Goal: Task Accomplishment & Management: Manage account settings

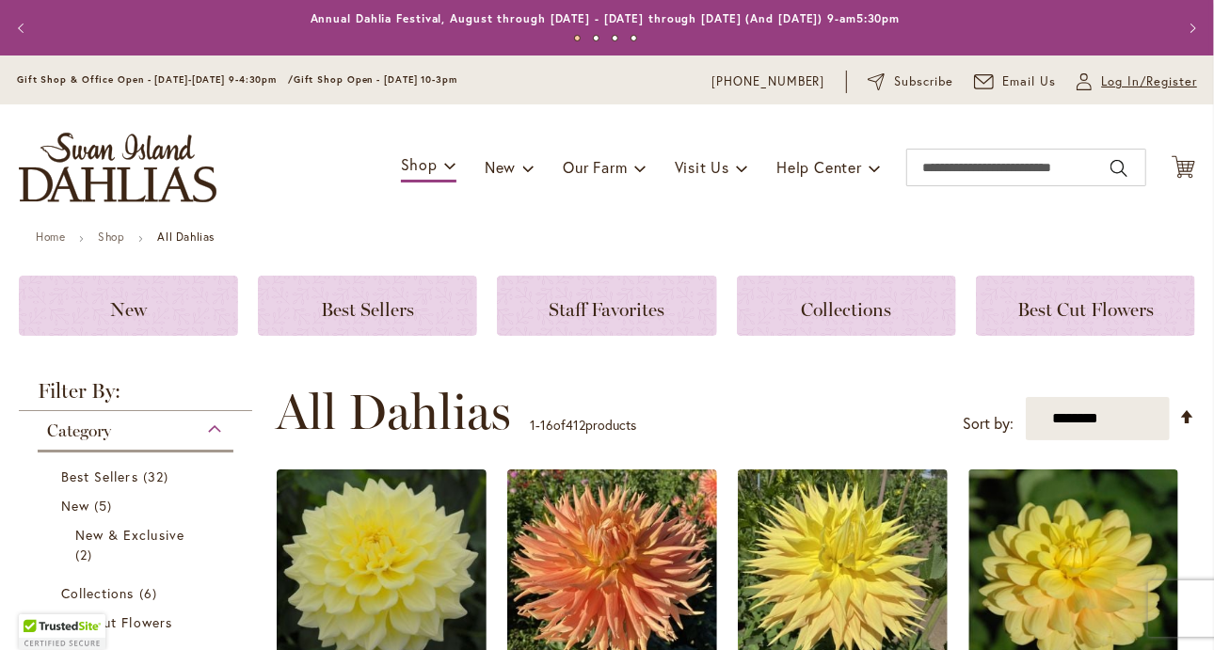
click at [1079, 79] on link "My Account Log In/Register" at bounding box center [1136, 81] width 120 height 19
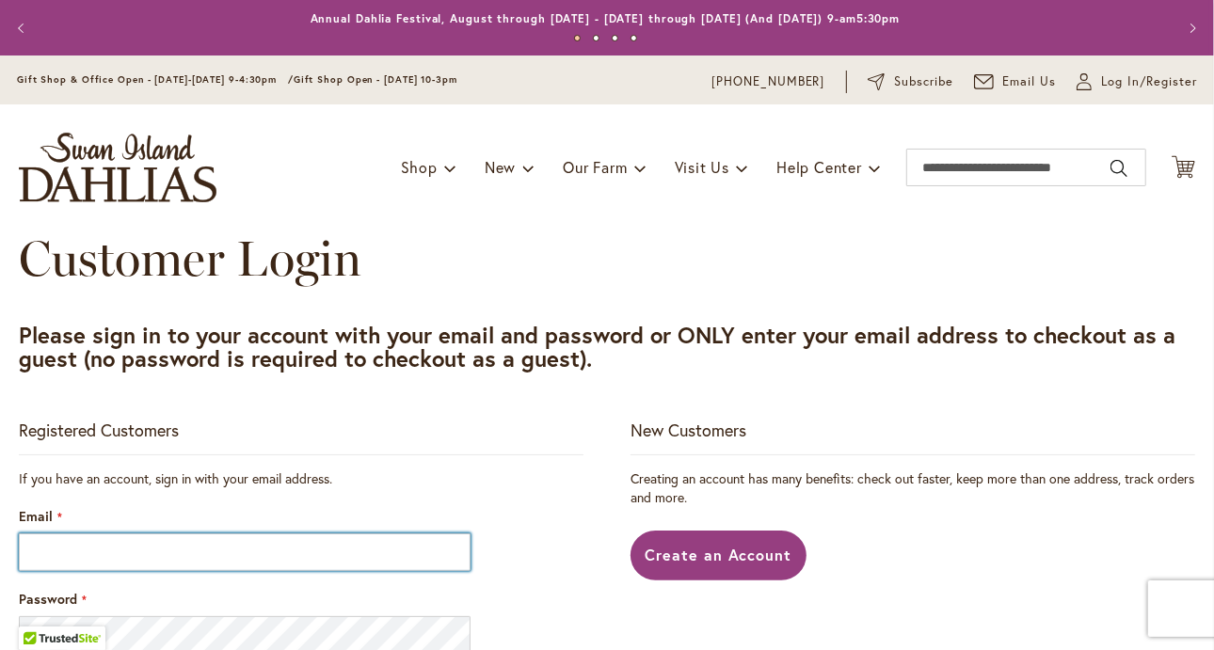
click at [207, 554] on input "Email" at bounding box center [245, 552] width 452 height 38
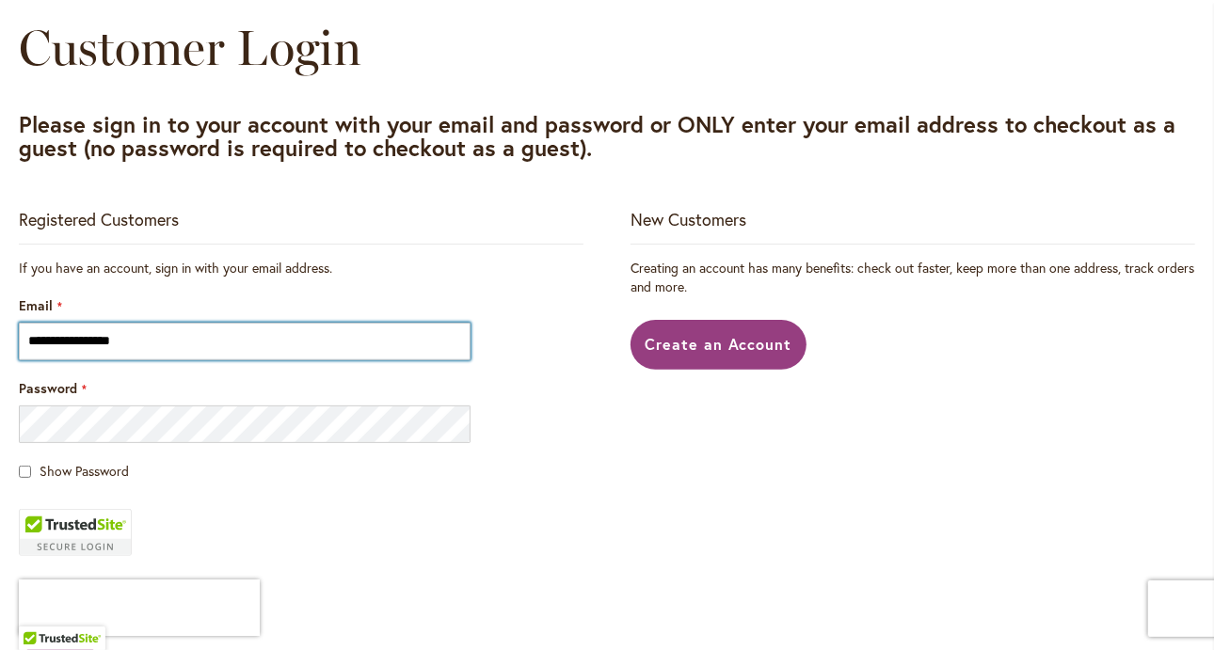
scroll to position [215, 0]
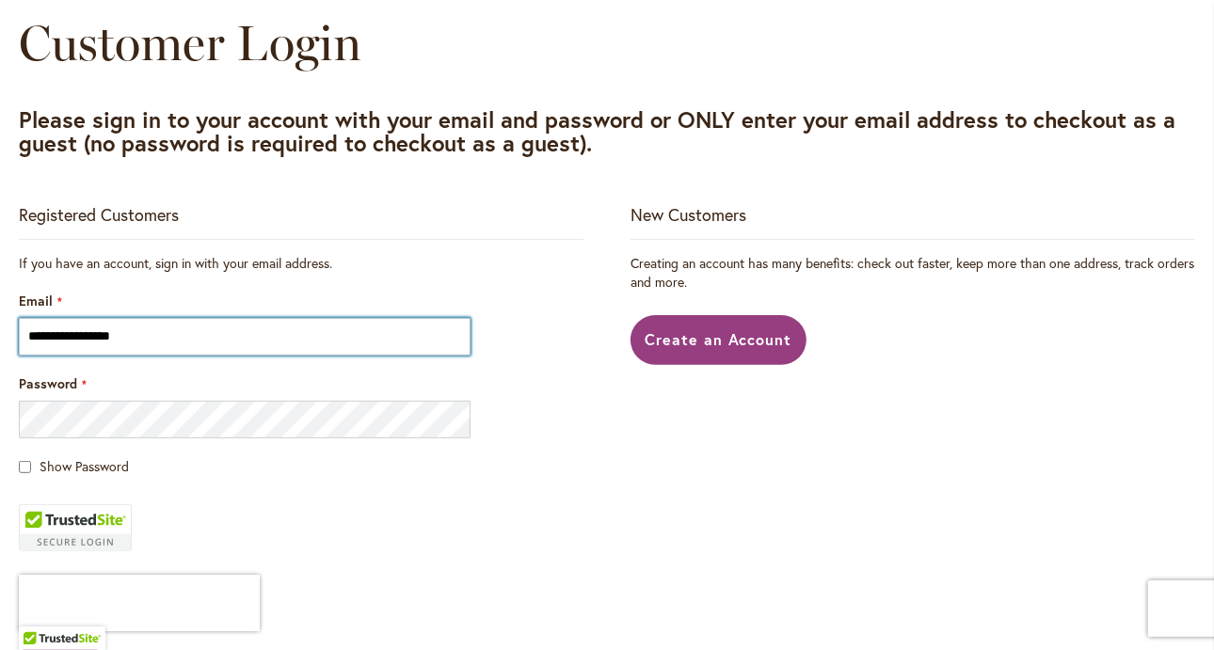
type input "**********"
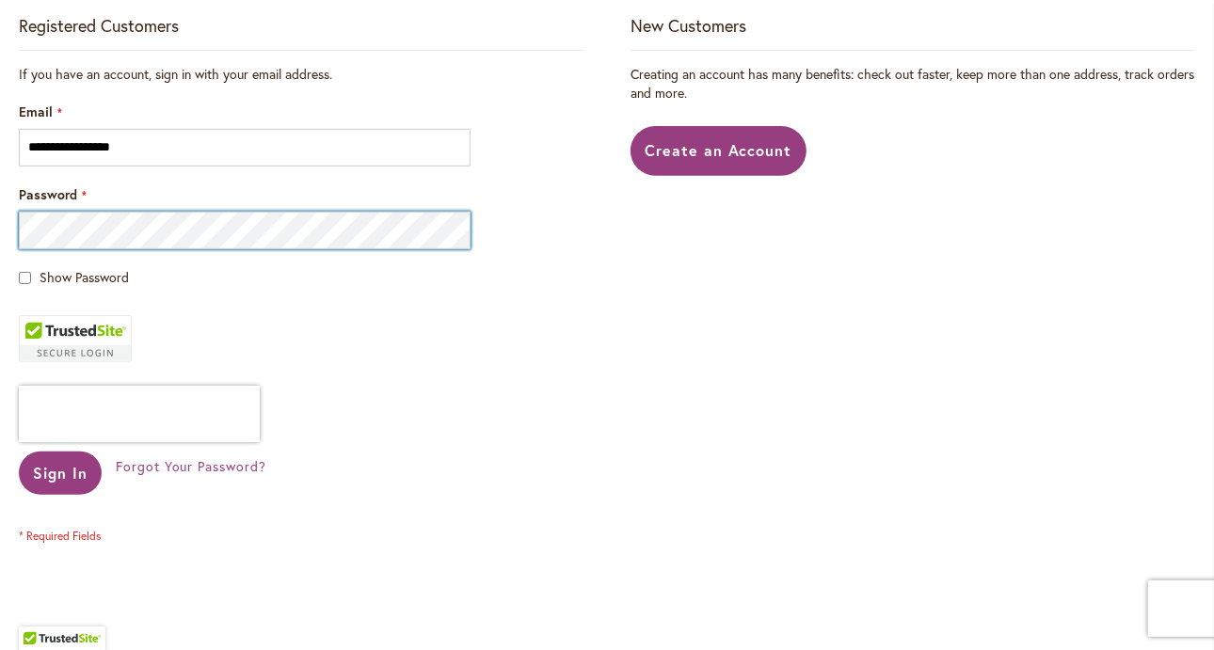
scroll to position [414, 0]
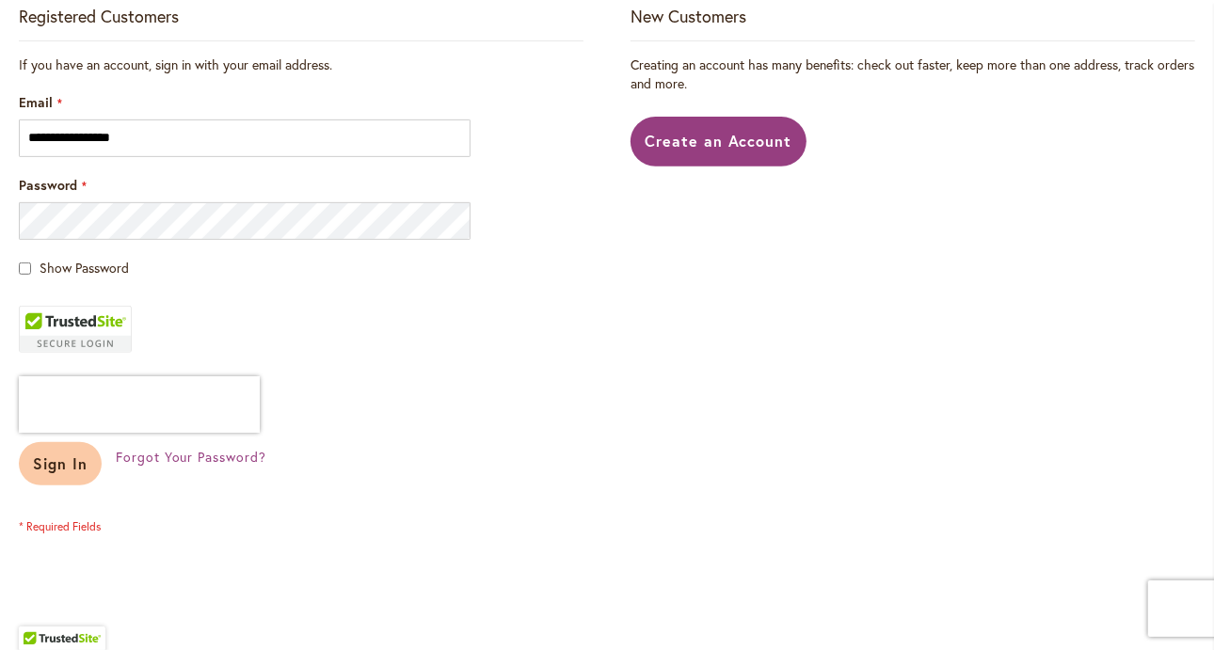
click at [68, 460] on span "Sign In" at bounding box center [60, 463] width 55 height 20
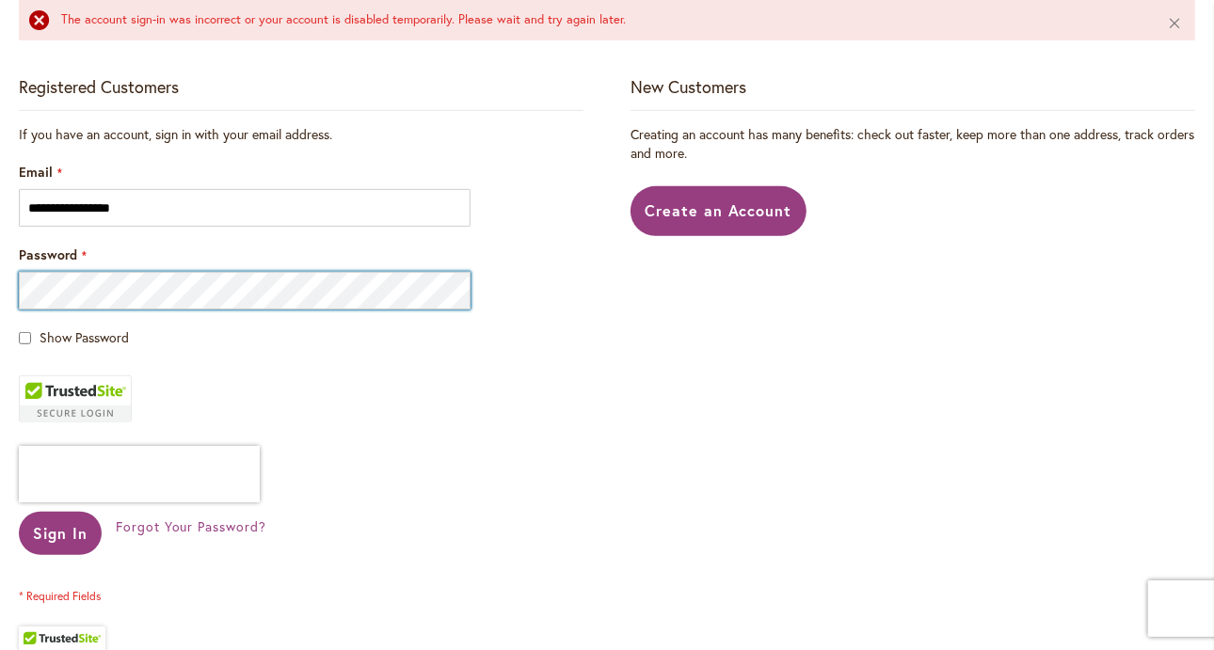
scroll to position [401, 0]
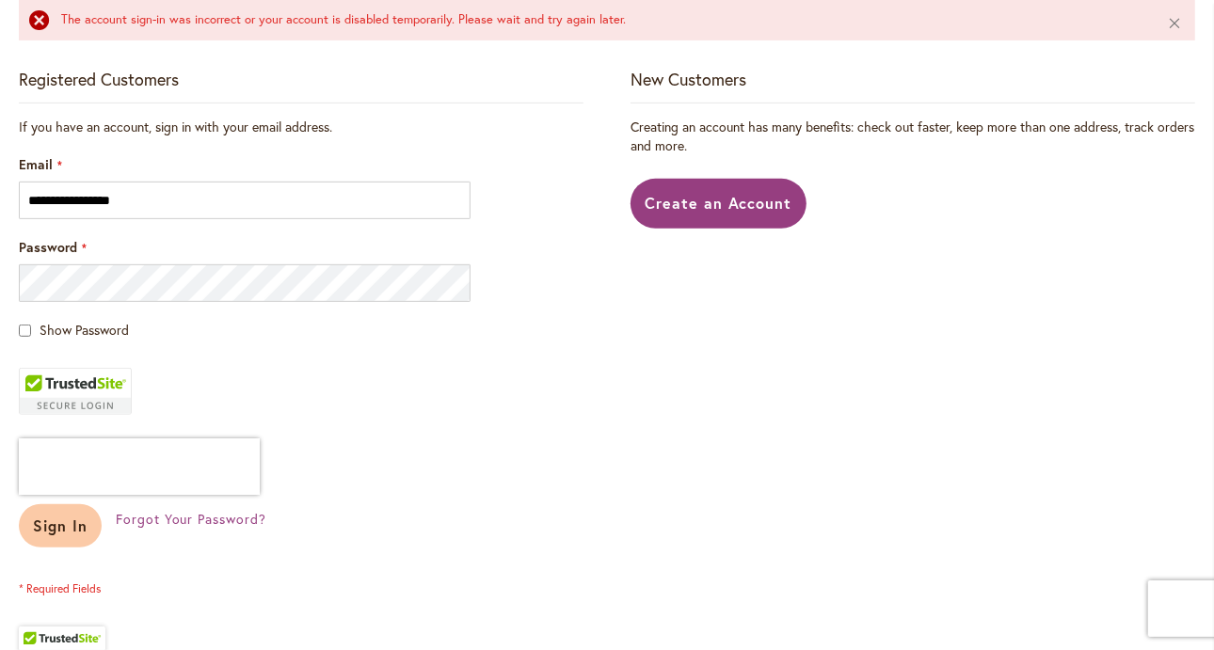
click at [59, 519] on span "Sign In" at bounding box center [60, 526] width 55 height 20
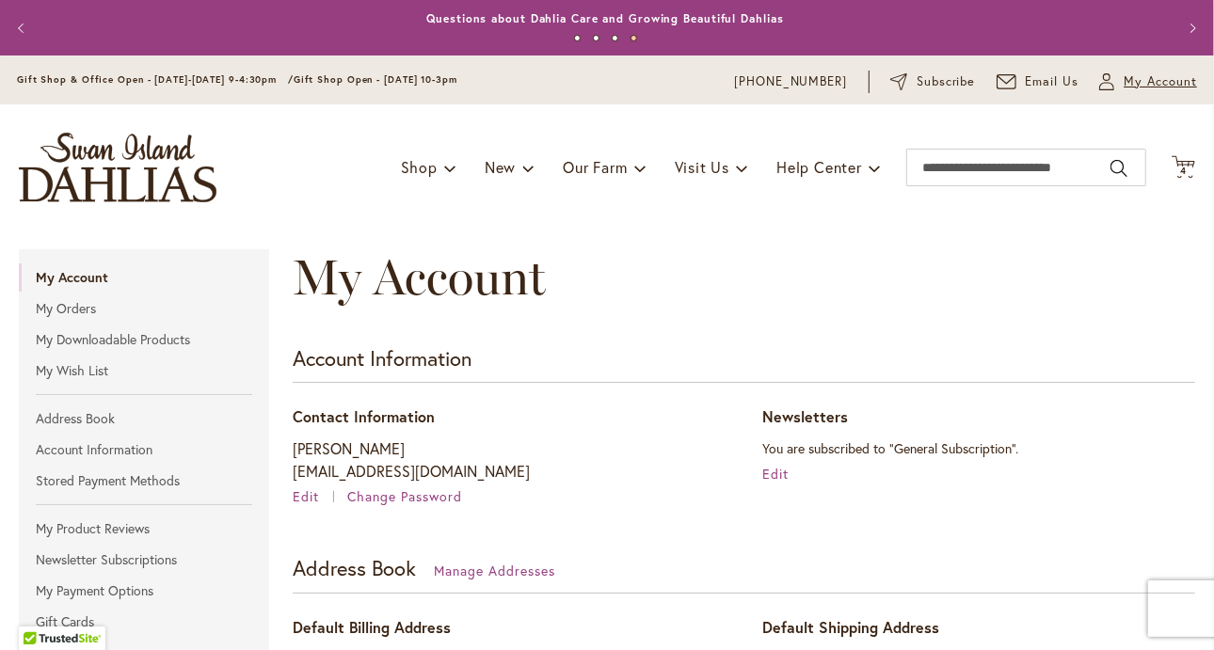
click at [1108, 78] on button "My Account My Account" at bounding box center [1148, 81] width 98 height 19
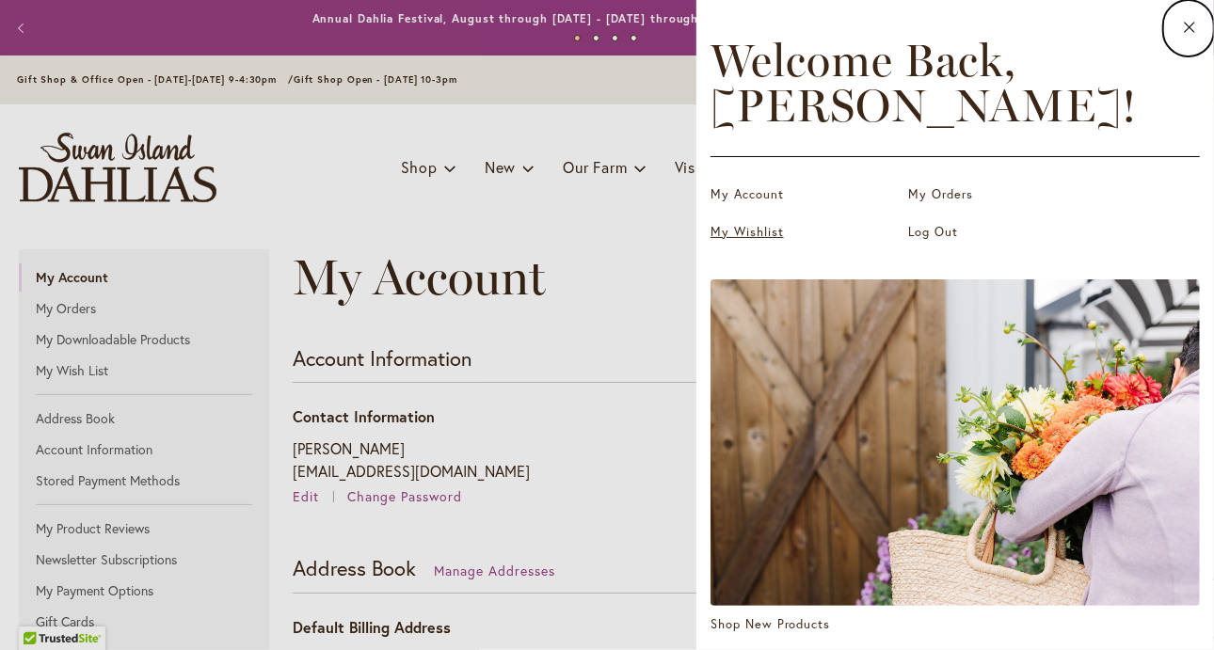
click at [761, 234] on link "My Wishlist" at bounding box center [804, 232] width 188 height 19
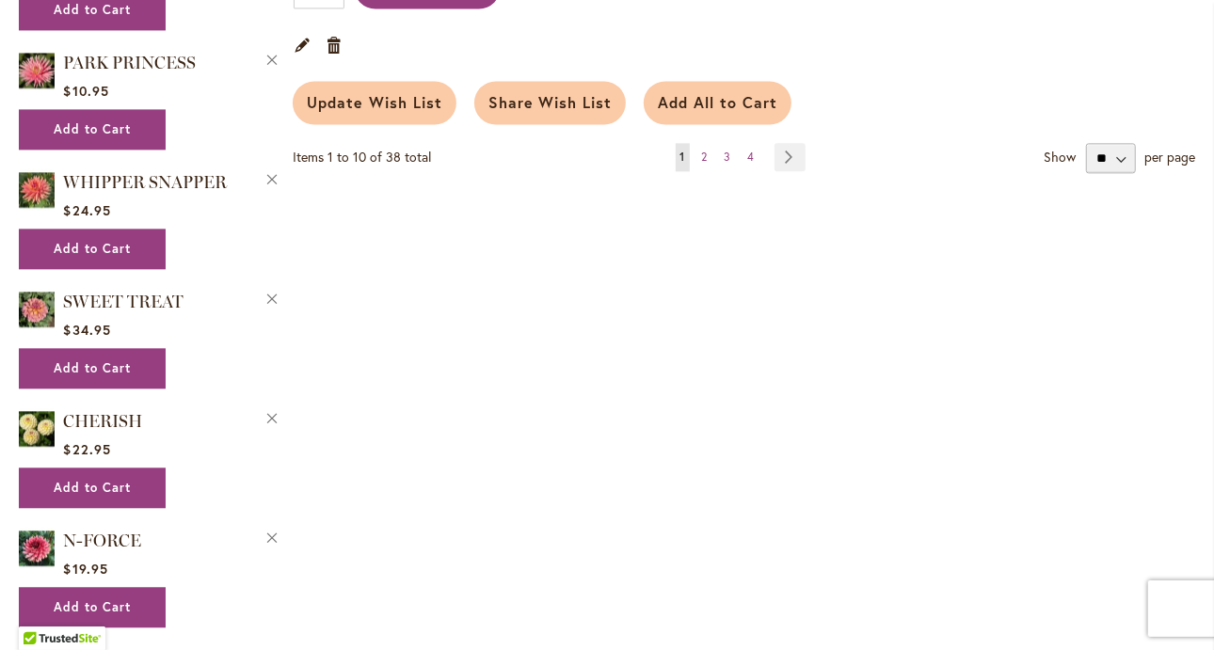
scroll to position [2520, 0]
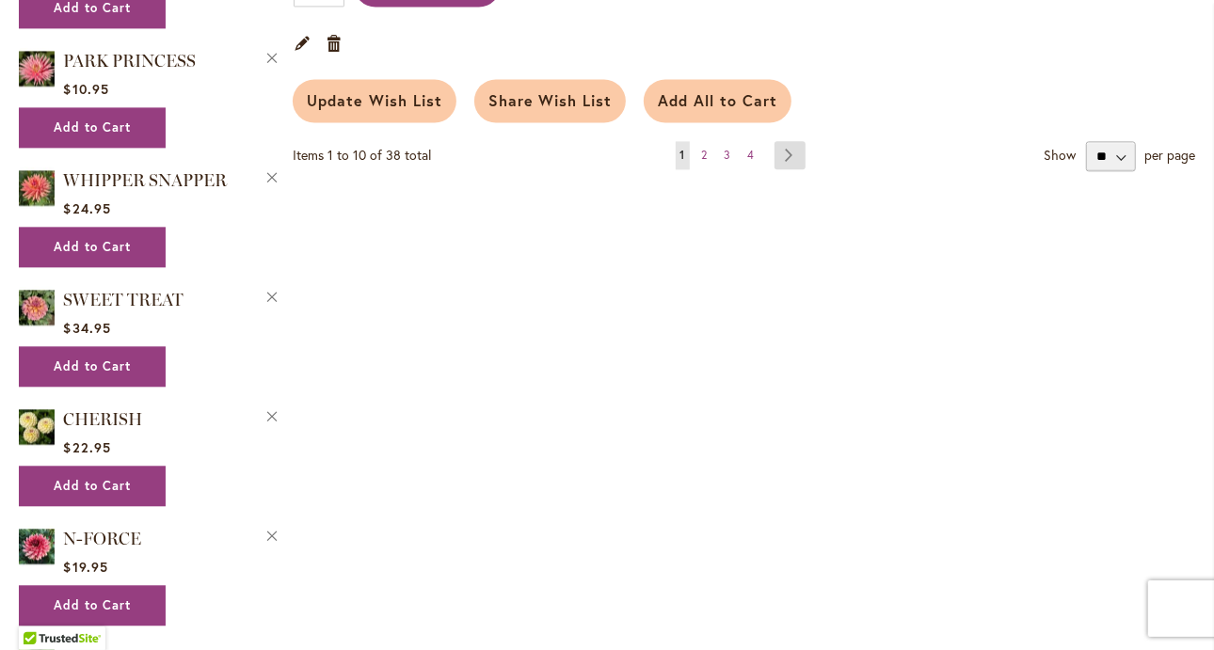
click at [794, 141] on link "Page Next" at bounding box center [789, 155] width 31 height 28
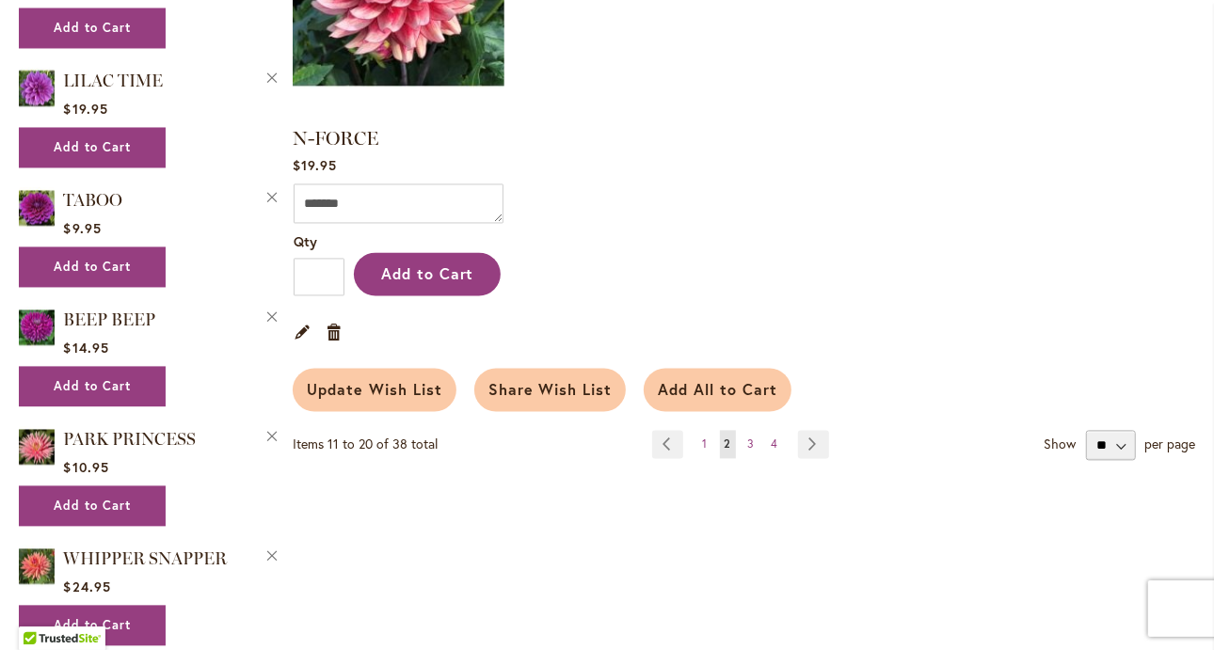
scroll to position [2144, 0]
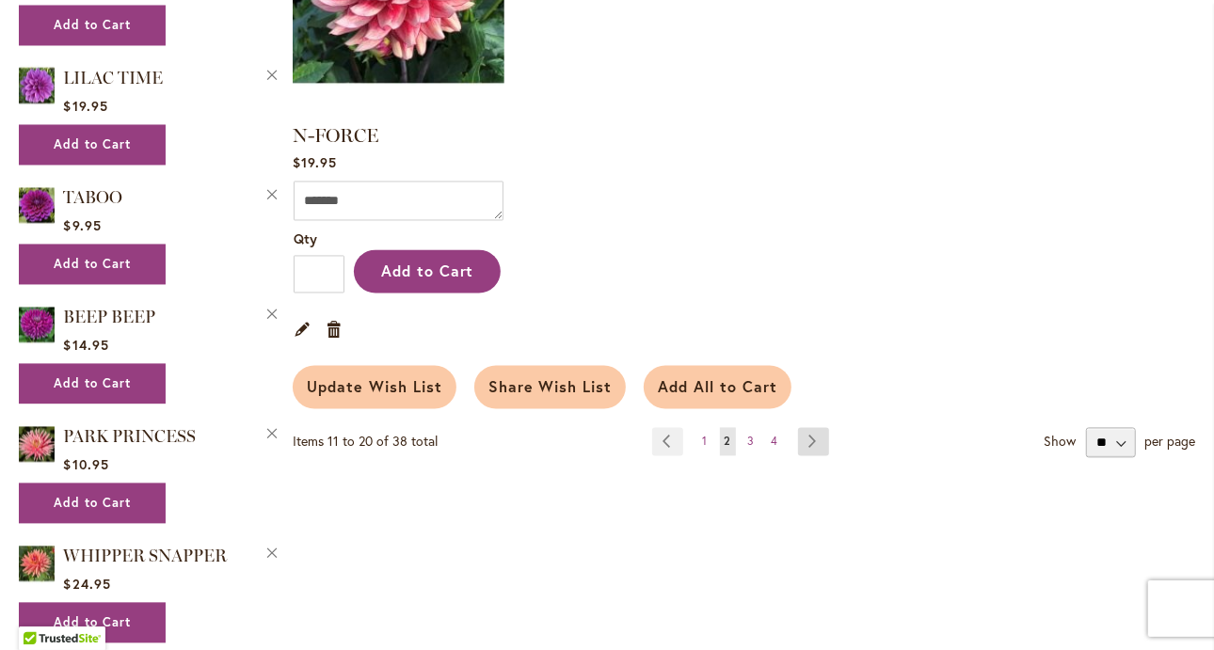
click at [816, 427] on link "Page Next" at bounding box center [813, 441] width 31 height 28
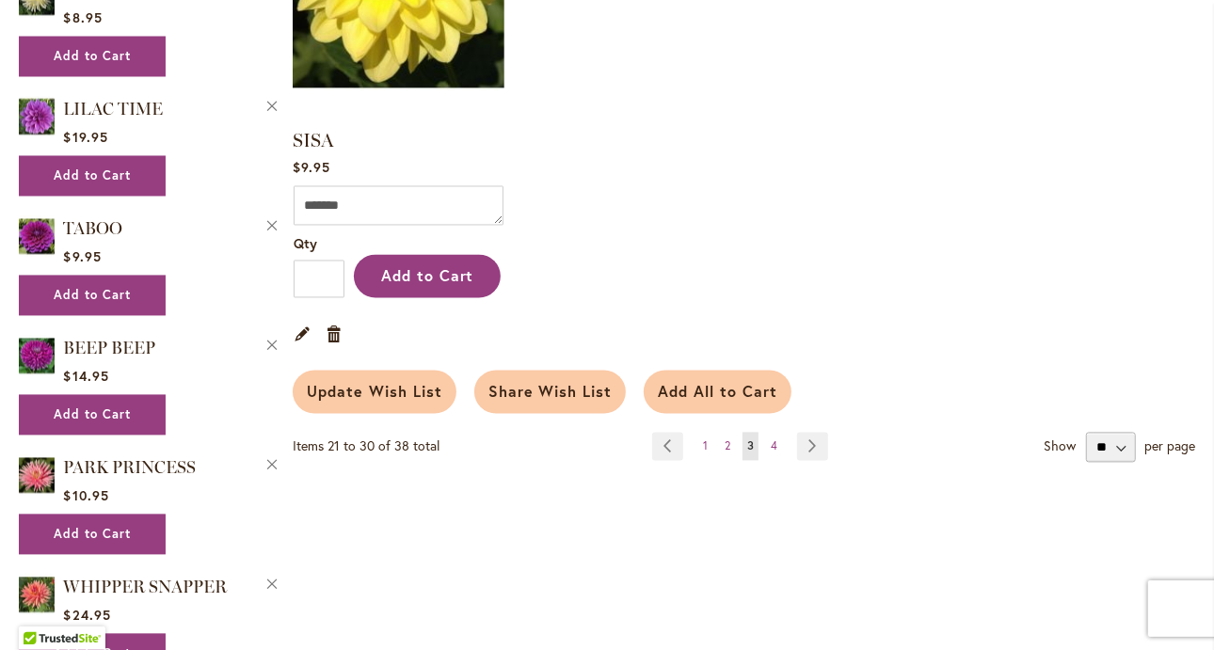
scroll to position [2121, 0]
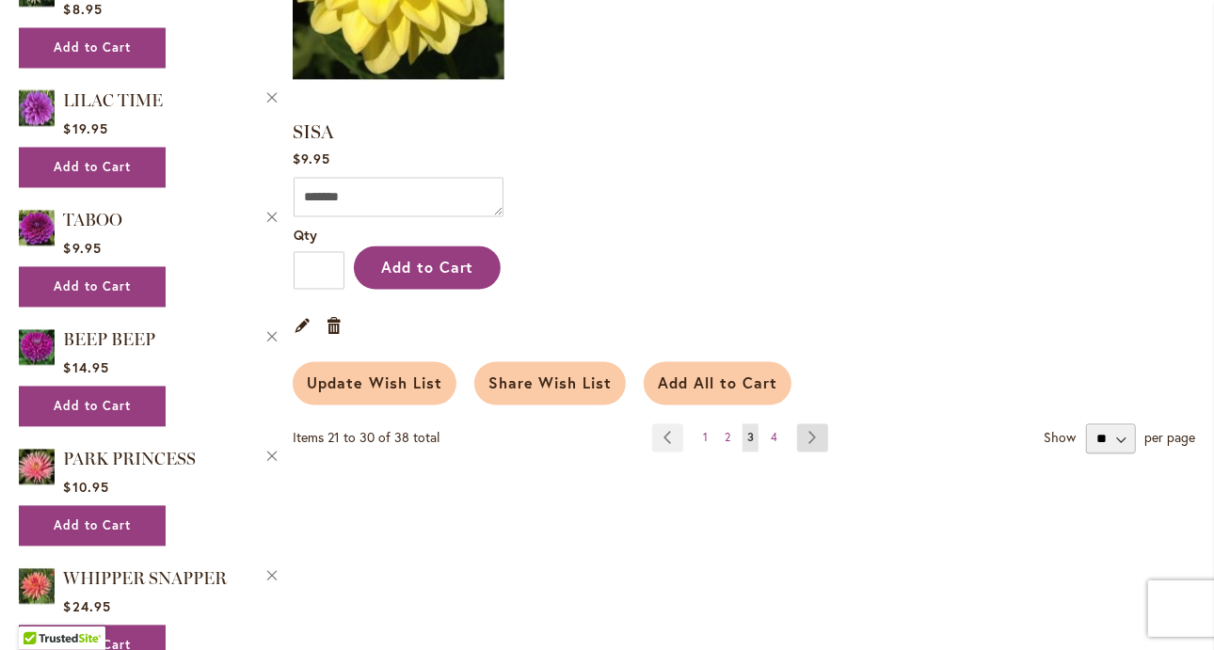
click at [813, 429] on link "Page Next" at bounding box center [812, 438] width 31 height 28
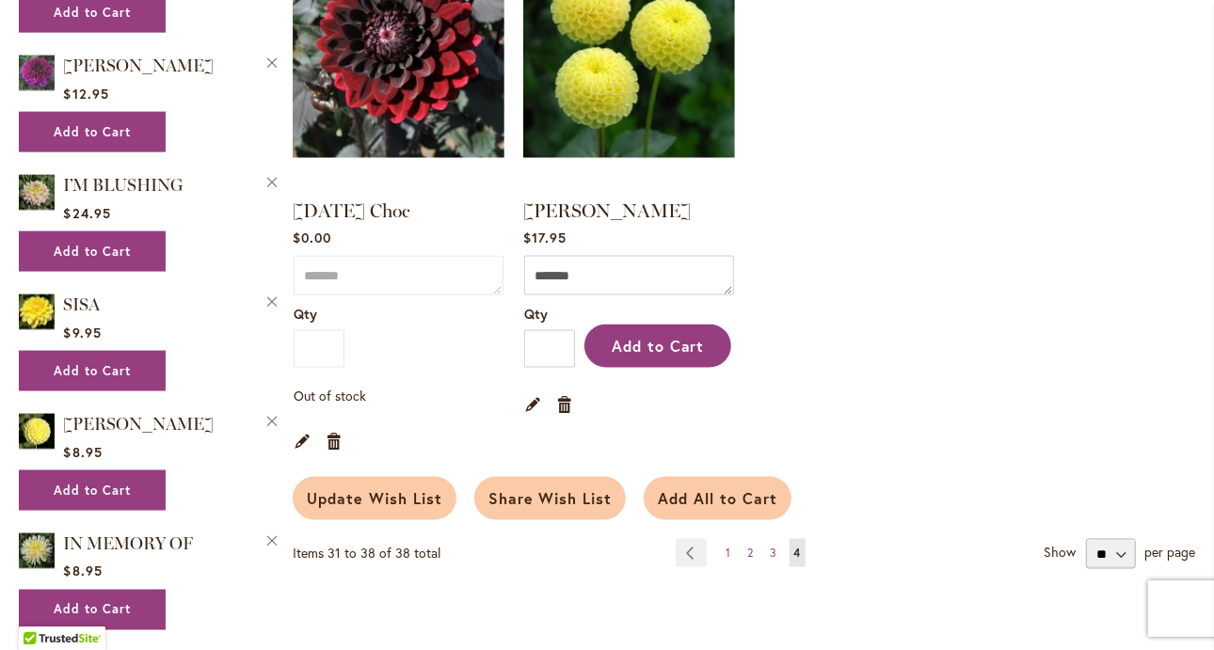
scroll to position [1562, 0]
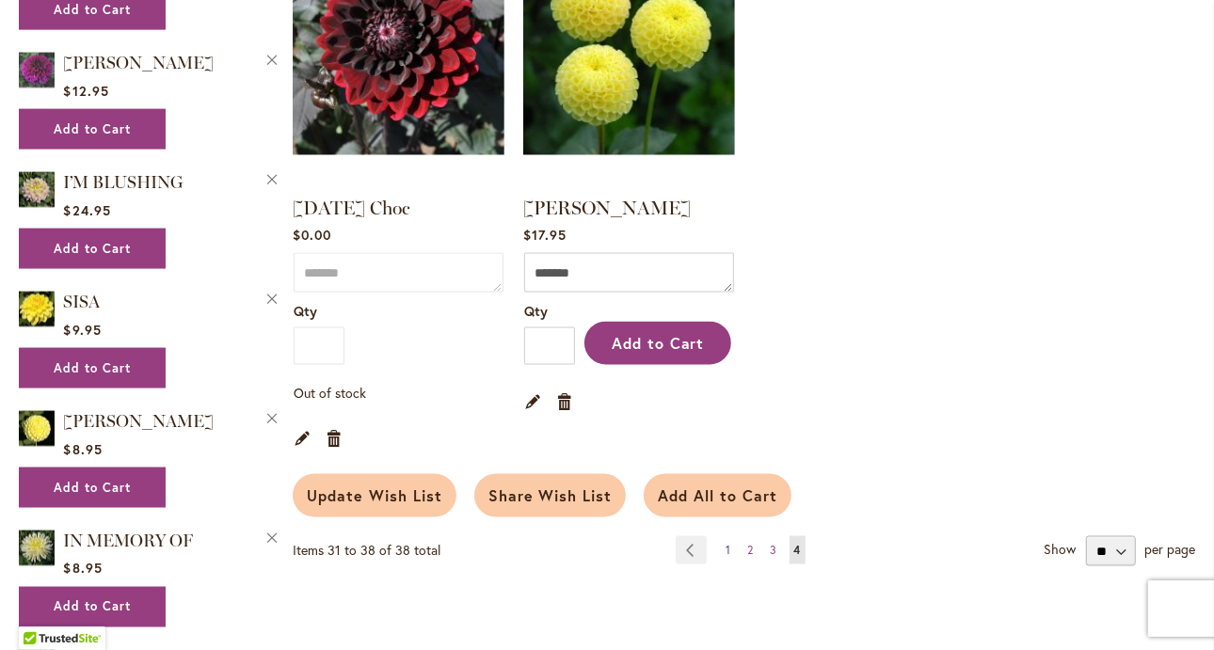
click at [729, 542] on link "Page 1" at bounding box center [729, 550] width 14 height 28
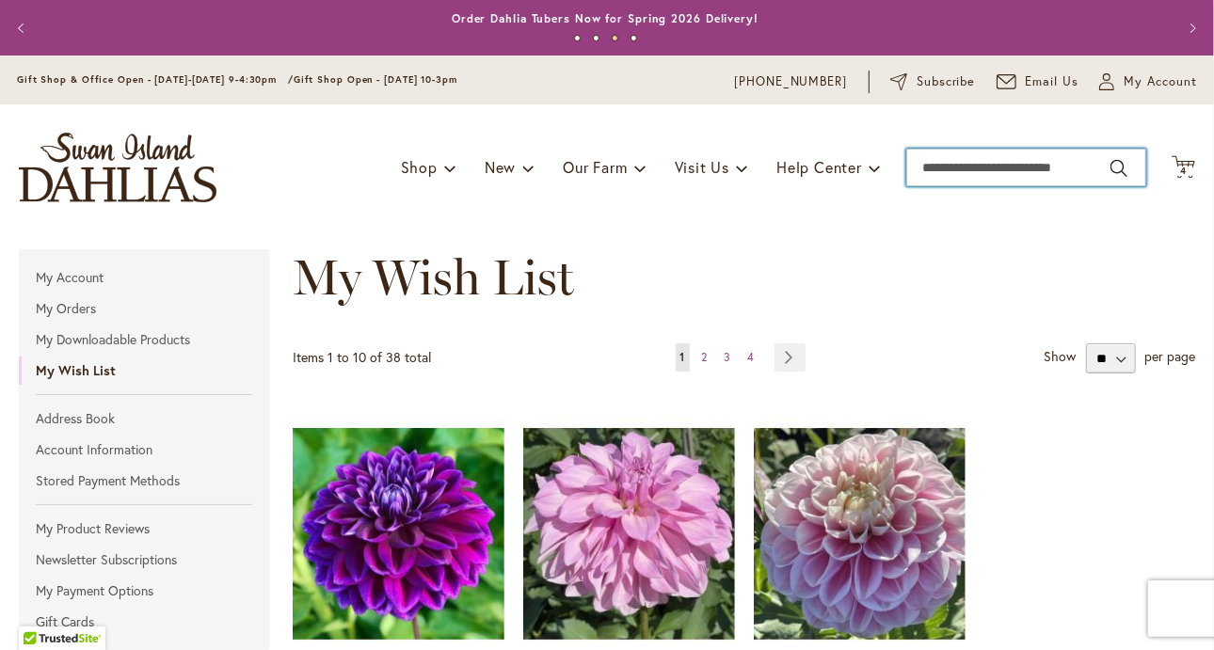
click at [995, 170] on input "Search" at bounding box center [1026, 168] width 240 height 38
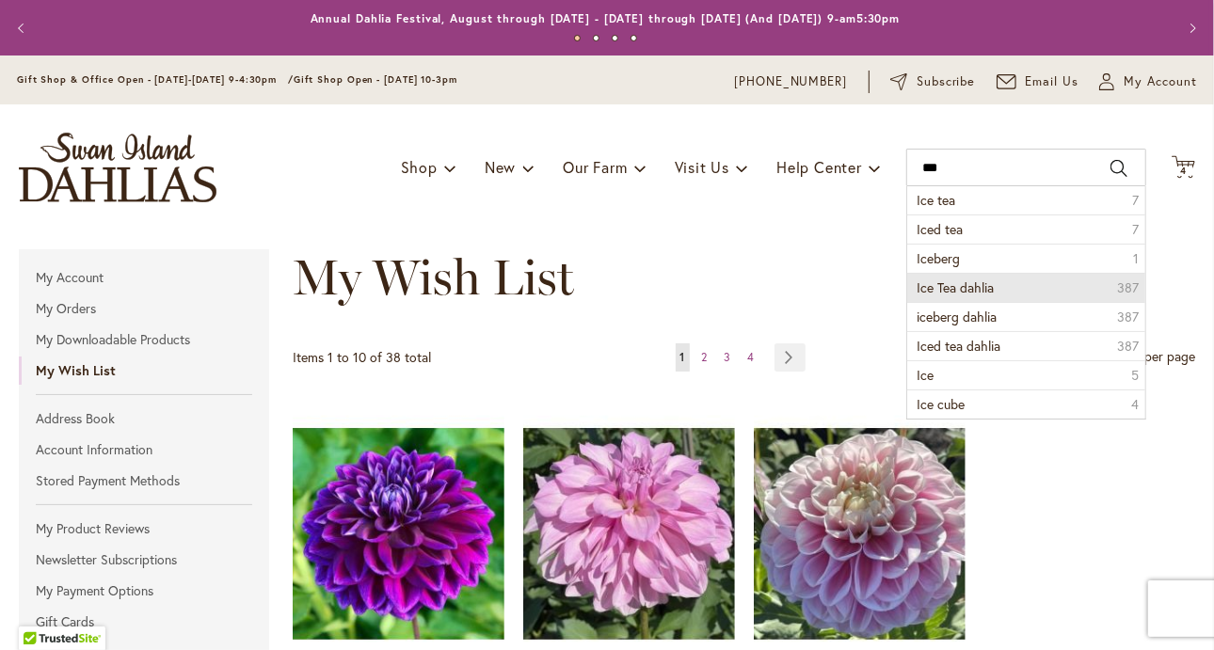
click at [977, 283] on span "Ice Tea dahlia" at bounding box center [954, 287] width 77 height 18
type input "**********"
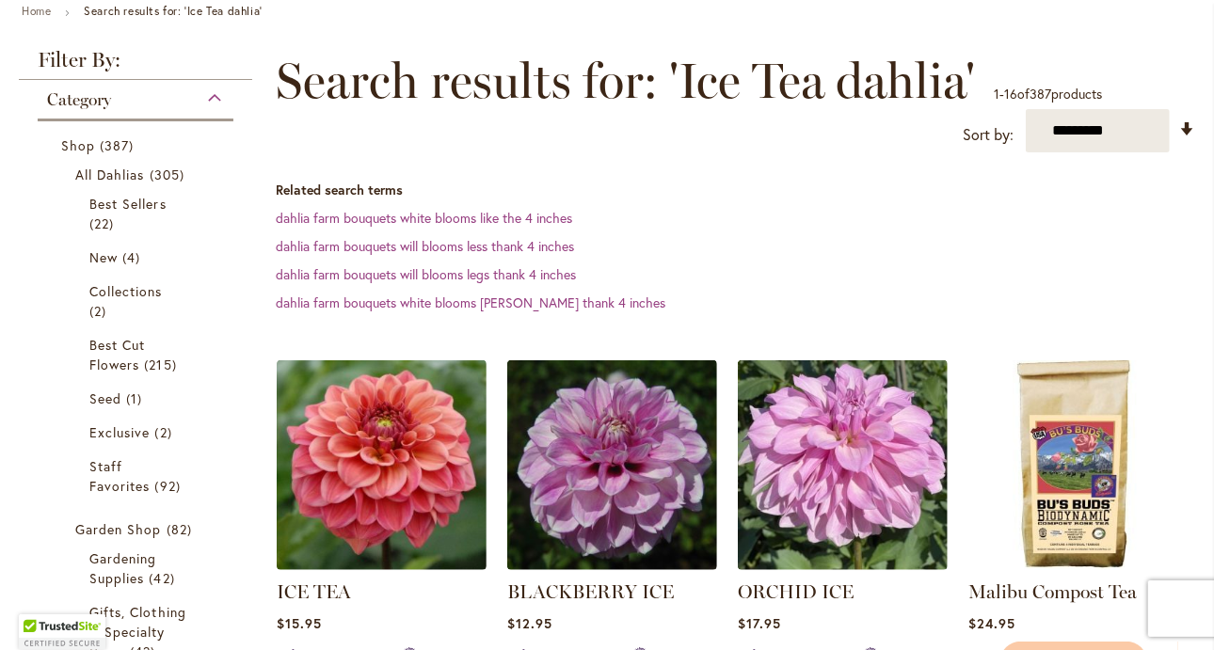
scroll to position [433, 0]
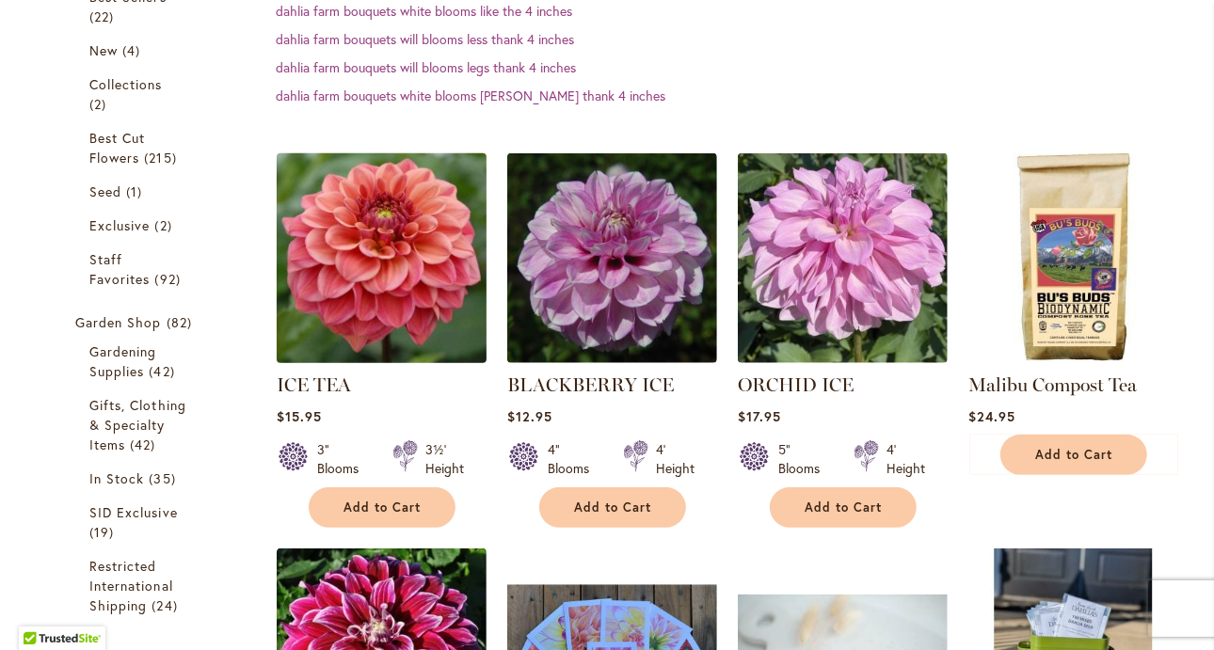
click at [386, 357] on img at bounding box center [381, 258] width 220 height 220
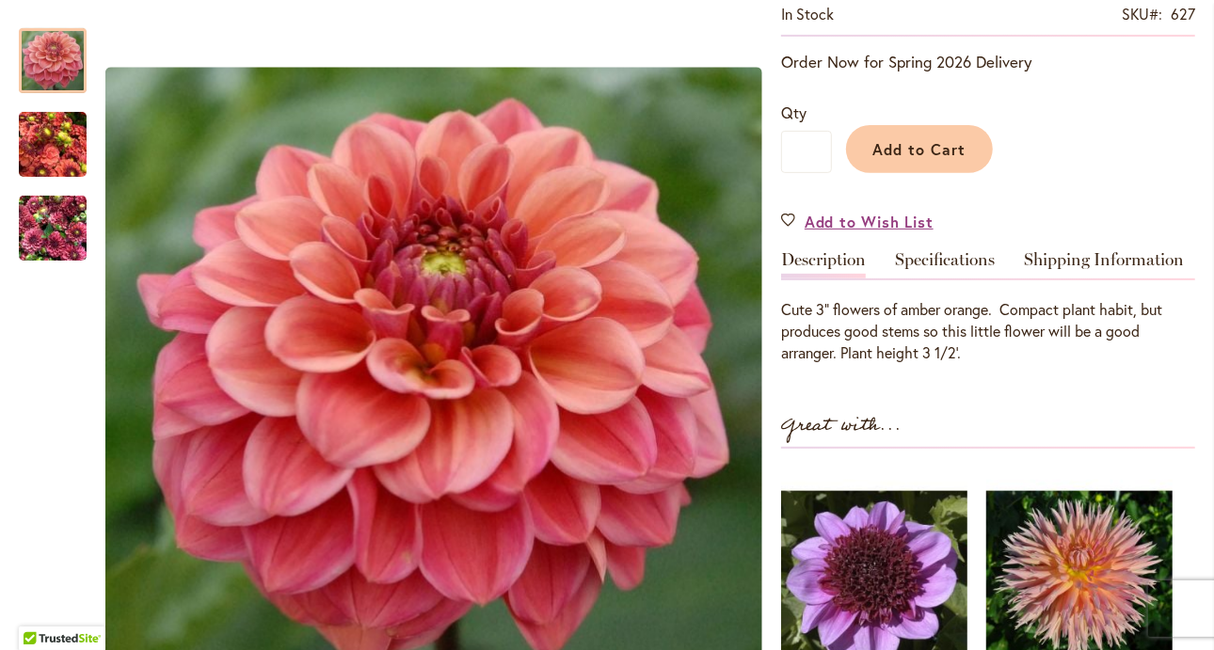
scroll to position [391, 0]
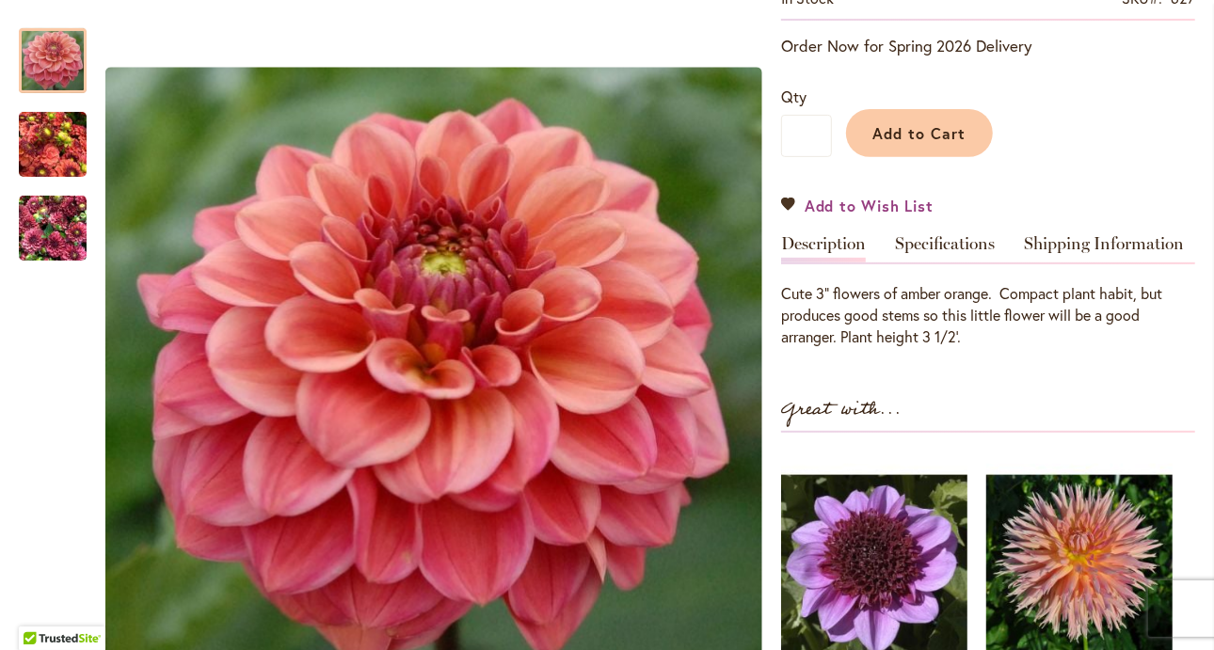
click at [870, 211] on span "Add to Wish List" at bounding box center [868, 206] width 129 height 22
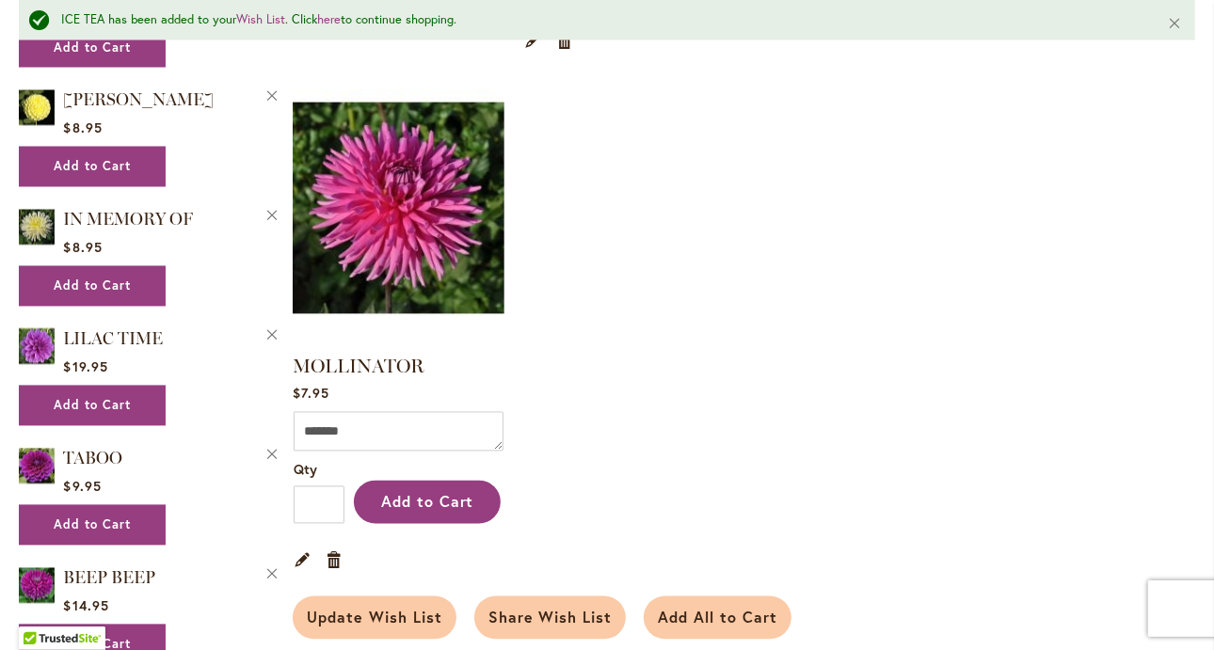
scroll to position [2063, 0]
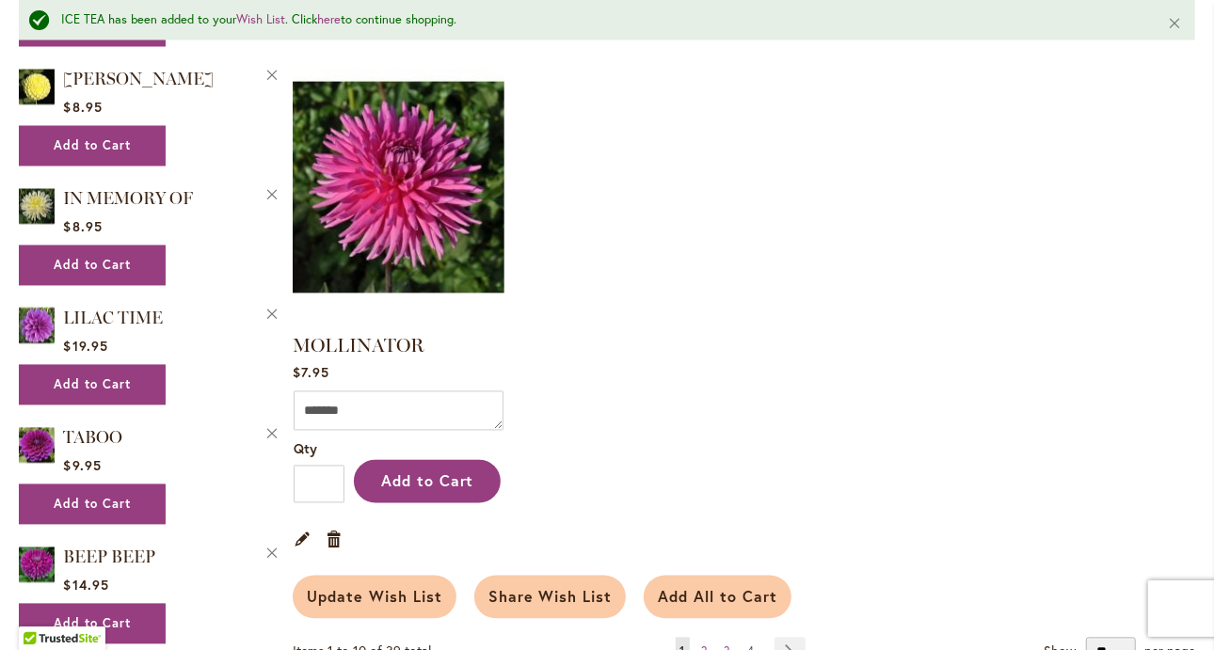
click at [755, 638] on link "Page 4" at bounding box center [751, 652] width 16 height 28
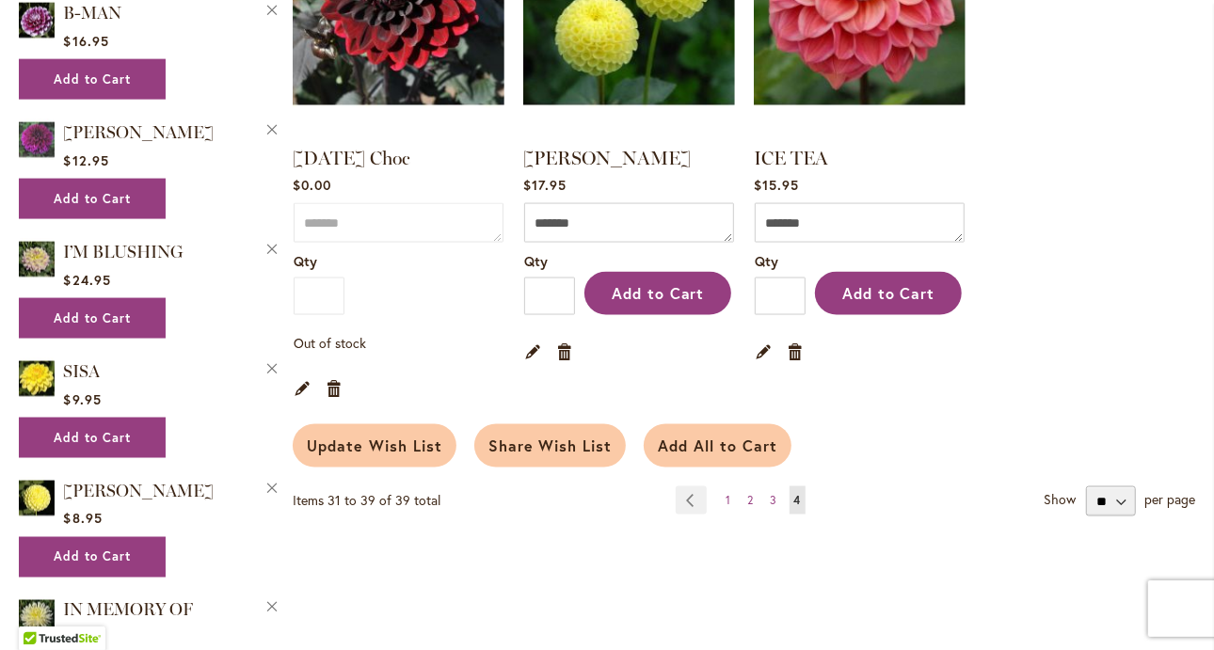
scroll to position [1559, 0]
